Goal: Find specific page/section: Find specific page/section

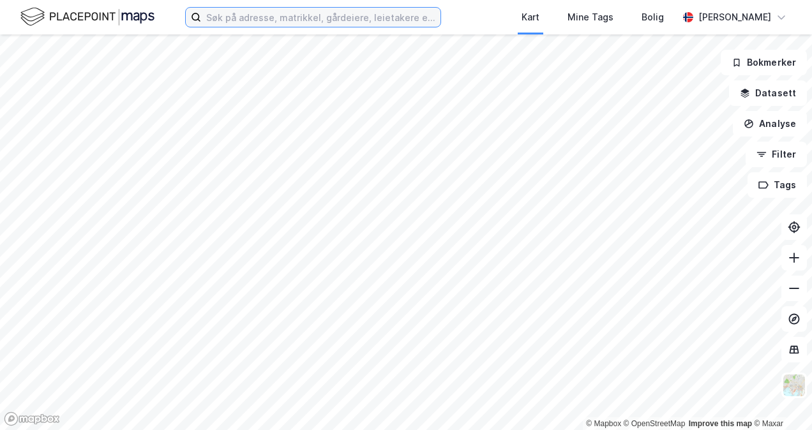
click at [222, 19] on input at bounding box center [320, 17] width 239 height 19
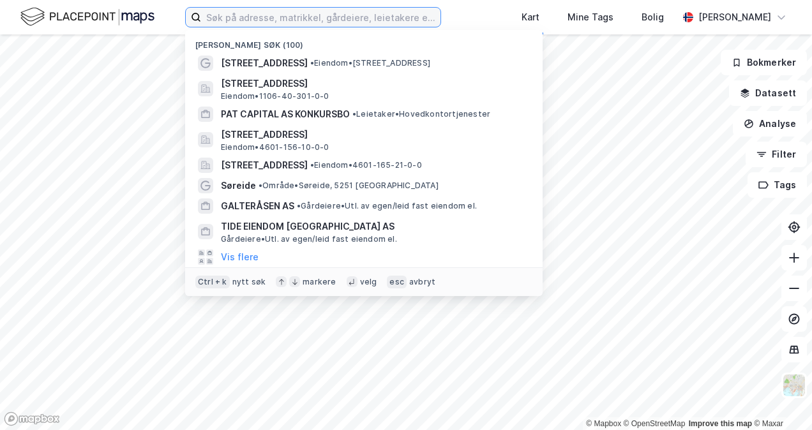
paste input "Ole [STREET_ADDRESS]"
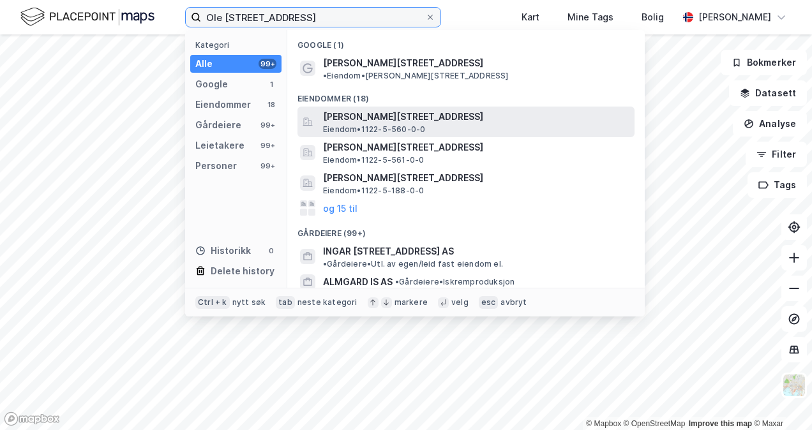
type input "Ole [STREET_ADDRESS]"
click at [363, 112] on span "[PERSON_NAME][STREET_ADDRESS]" at bounding box center [476, 116] width 306 height 15
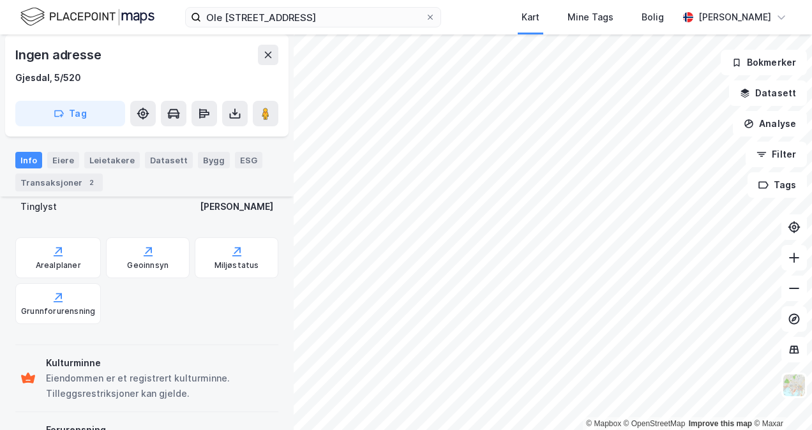
scroll to position [384, 0]
